Goal: Transaction & Acquisition: Subscribe to service/newsletter

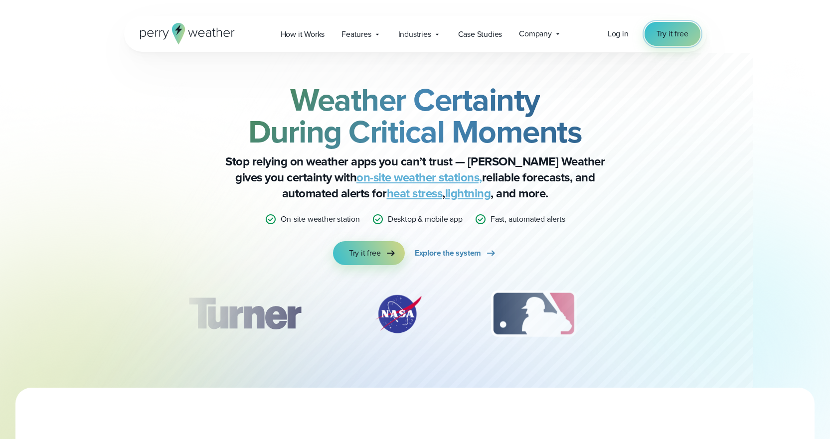
click at [660, 33] on span "Try it free" at bounding box center [673, 34] width 32 height 12
click at [621, 33] on span "Log in" at bounding box center [618, 33] width 21 height 11
